Goal: Task Accomplishment & Management: Use online tool/utility

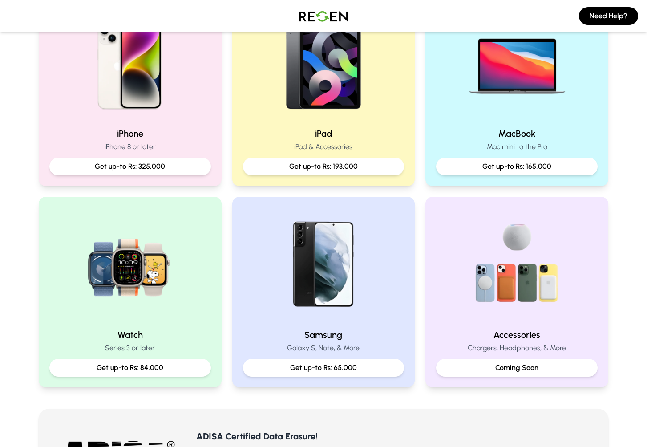
scroll to position [234, 0]
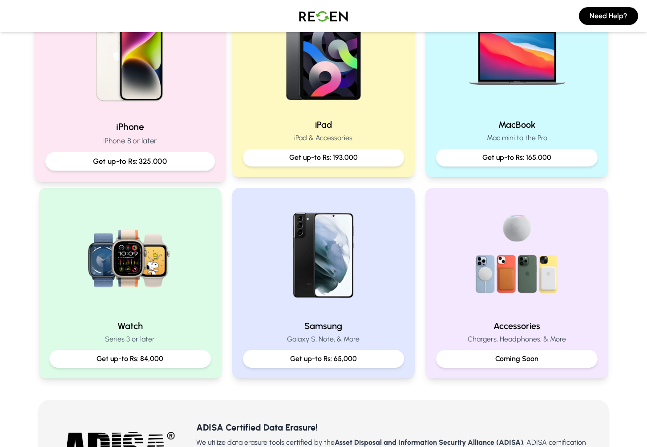
click at [133, 134] on div "iPhone iPhone 8 or later Get up-to Rs: 325,000" at bounding box center [130, 145] width 170 height 50
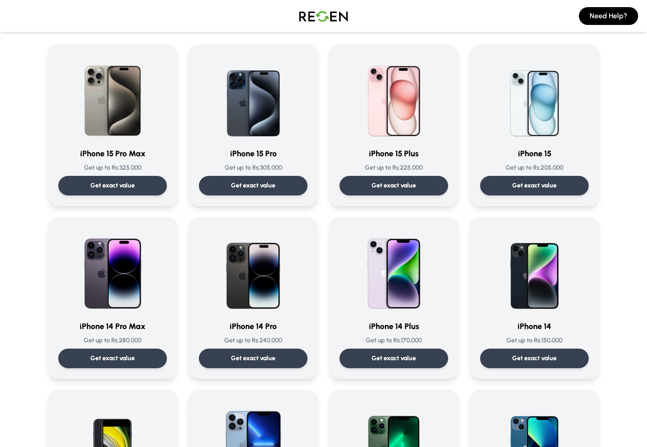
scroll to position [128, 0]
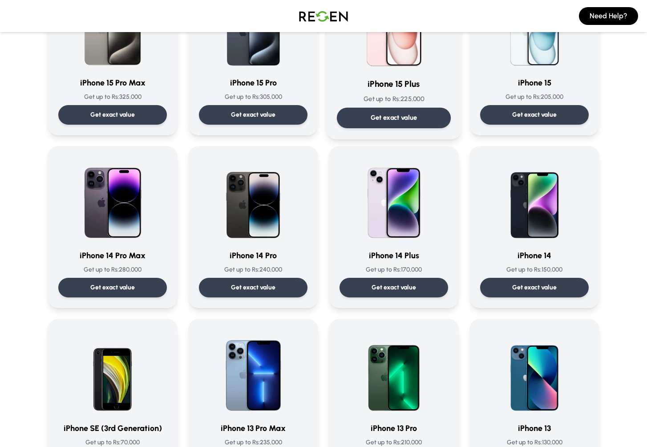
click at [360, 113] on div "Get exact value" at bounding box center [394, 118] width 114 height 20
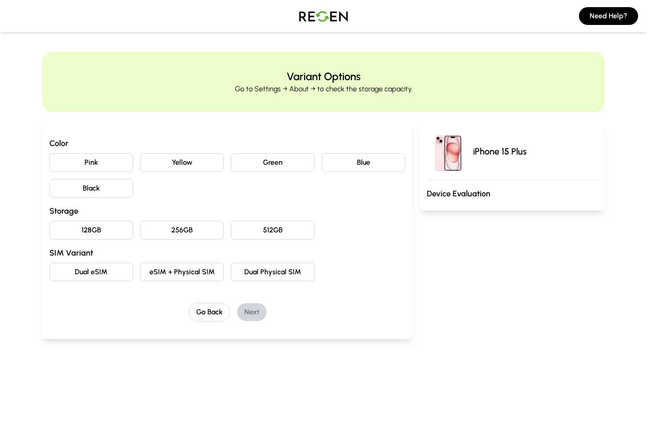
click at [168, 165] on button "Yellow" at bounding box center [182, 162] width 84 height 19
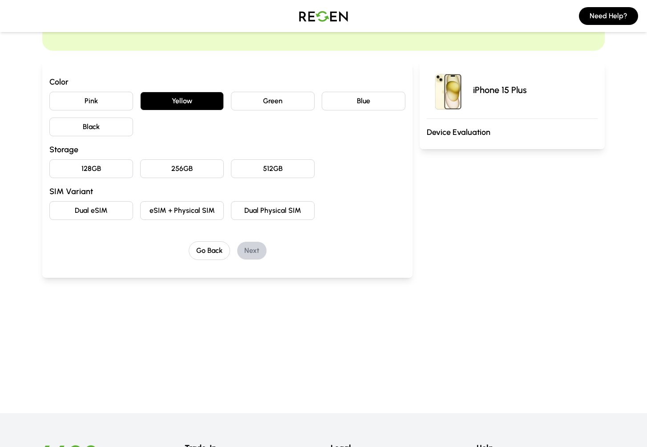
scroll to position [65, 0]
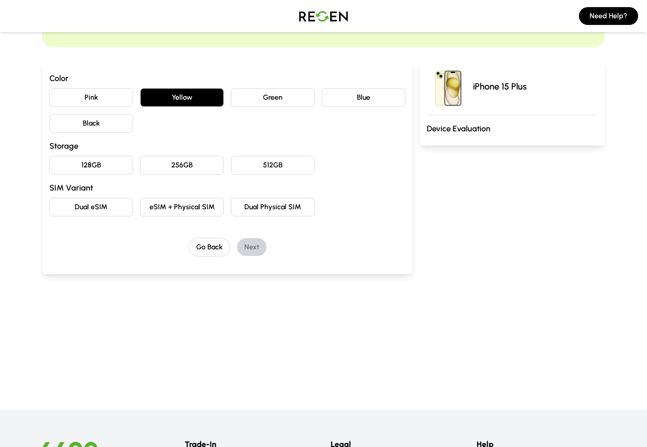
click at [167, 164] on button "256GB" at bounding box center [182, 165] width 84 height 19
click at [163, 204] on button "eSIM + Physical SIM" at bounding box center [182, 207] width 84 height 19
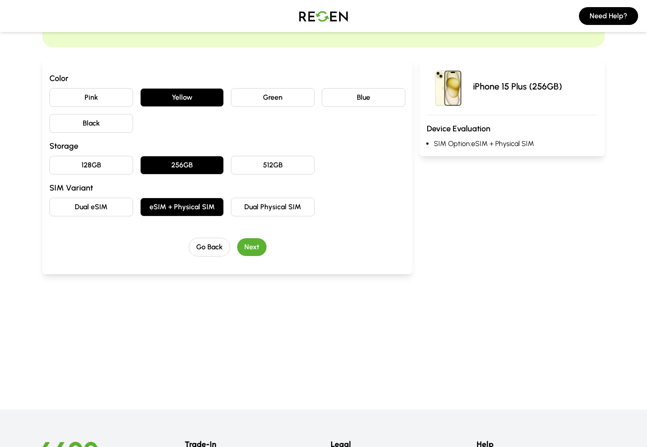
click at [264, 249] on button "Next" at bounding box center [251, 247] width 29 height 18
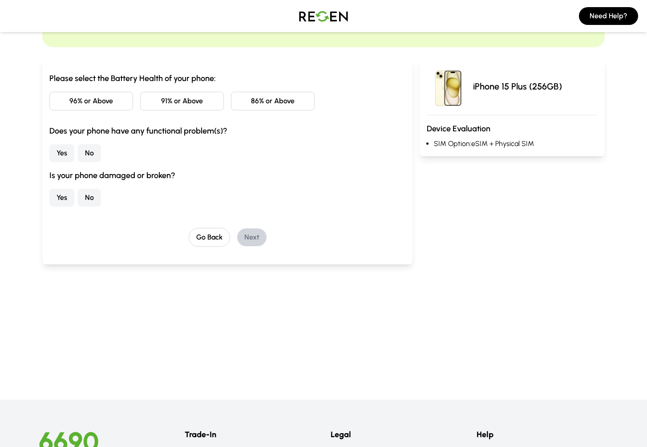
click at [267, 104] on button "86% or Above" at bounding box center [273, 101] width 84 height 19
click at [88, 157] on button "No" at bounding box center [89, 153] width 23 height 18
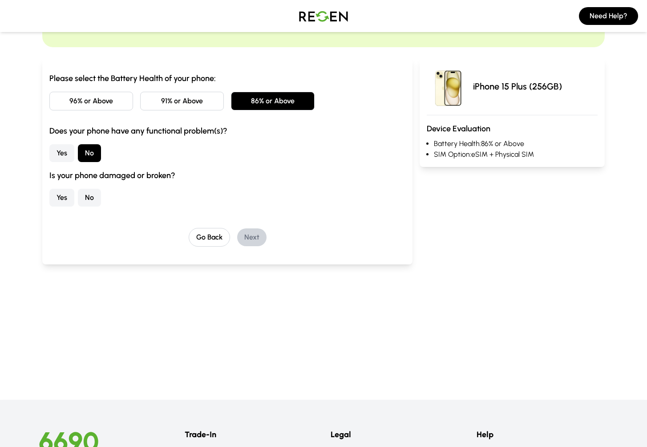
click at [86, 197] on button "No" at bounding box center [89, 198] width 23 height 18
click at [252, 238] on button "Next" at bounding box center [251, 237] width 29 height 18
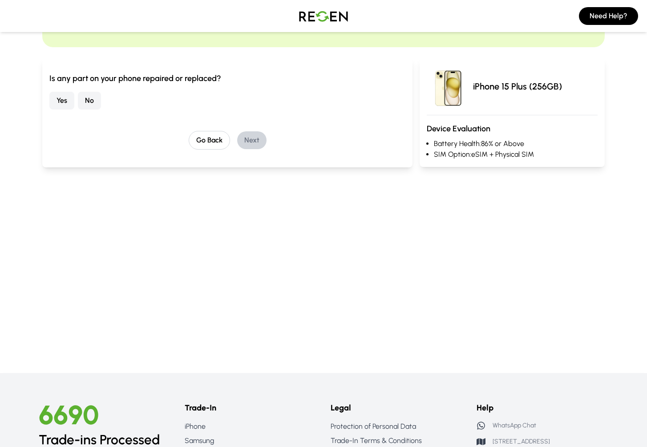
click at [91, 100] on button "No" at bounding box center [89, 101] width 23 height 18
click at [257, 143] on button "Next" at bounding box center [251, 140] width 29 height 18
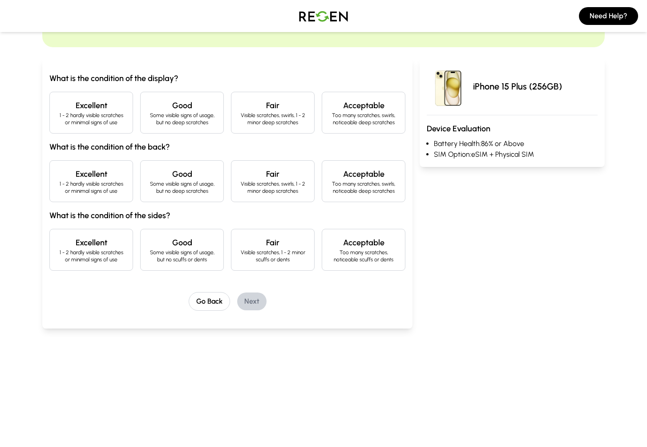
click at [245, 118] on p "Visible scratches, swirls, 1 - 2 minor deep scratches" at bounding box center [273, 119] width 69 height 14
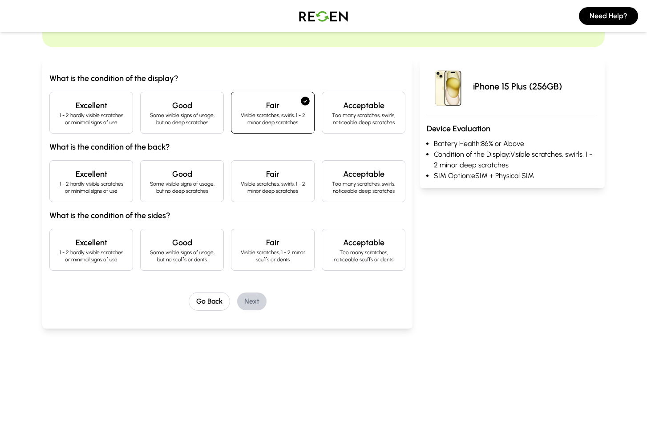
click at [94, 195] on div "Excellent 1 - 2 hardly visible scratches or minimal signs of use" at bounding box center [91, 181] width 84 height 42
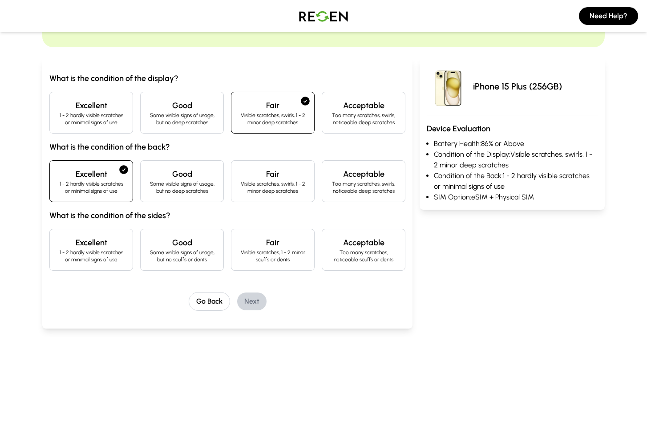
click at [92, 251] on p "1 - 2 hardly visible scratches or minimal signs of use" at bounding box center [91, 256] width 69 height 14
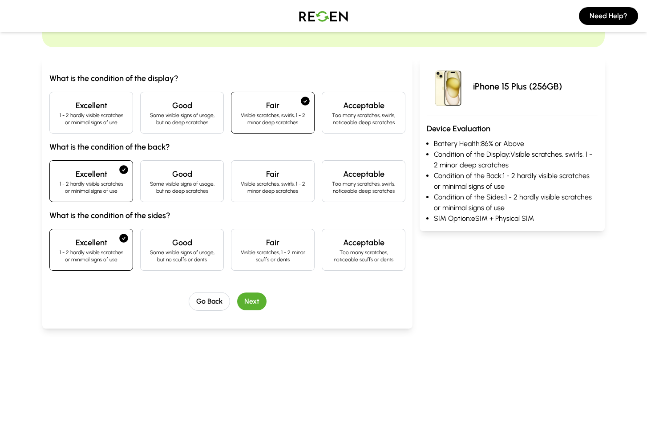
click at [261, 300] on button "Next" at bounding box center [251, 302] width 29 height 18
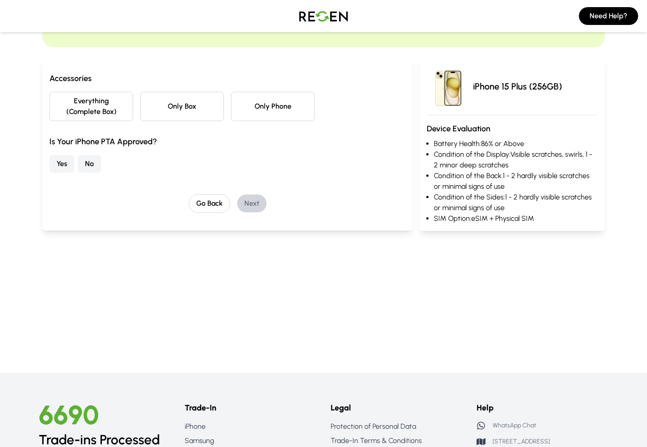
click at [110, 113] on button "Everything (Complete Box)" at bounding box center [91, 106] width 84 height 29
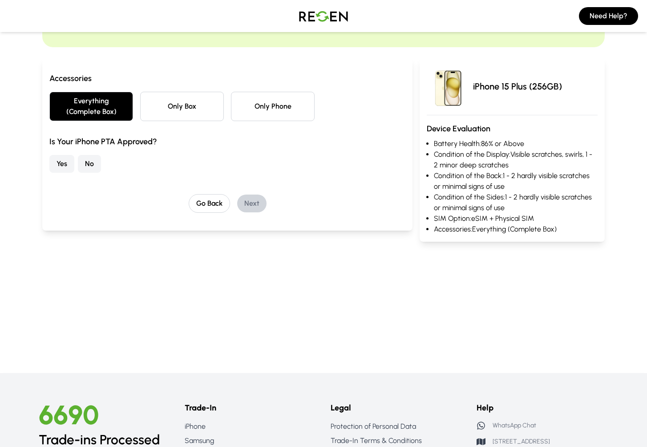
click at [64, 162] on button "Yes" at bounding box center [61, 164] width 25 height 18
click at [263, 206] on button "Next" at bounding box center [251, 204] width 29 height 18
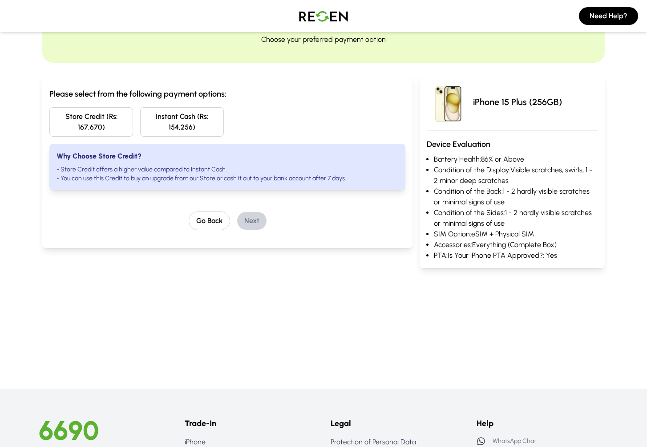
scroll to position [0, 0]
